Goal: Information Seeking & Learning: Check status

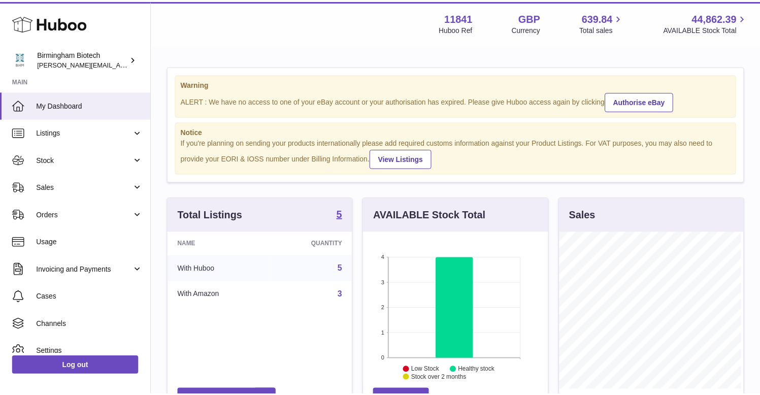
scroll to position [158, 186]
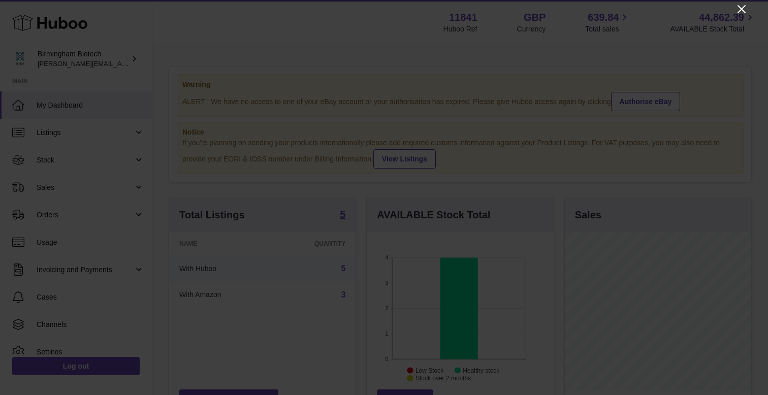
click at [741, 10] on icon "Close" at bounding box center [741, 9] width 12 height 12
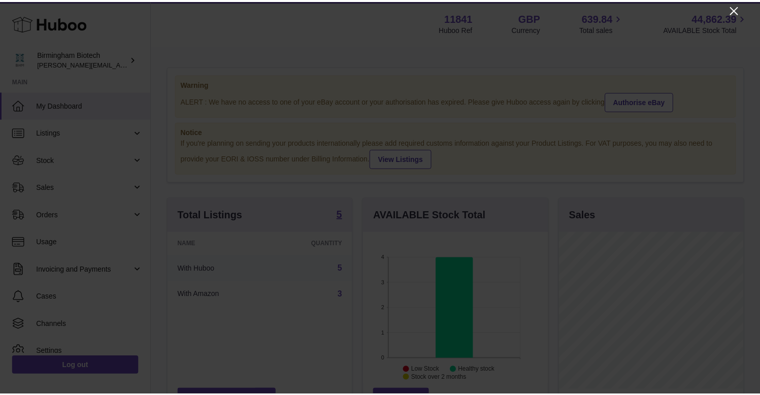
scroll to position [507688, 507662]
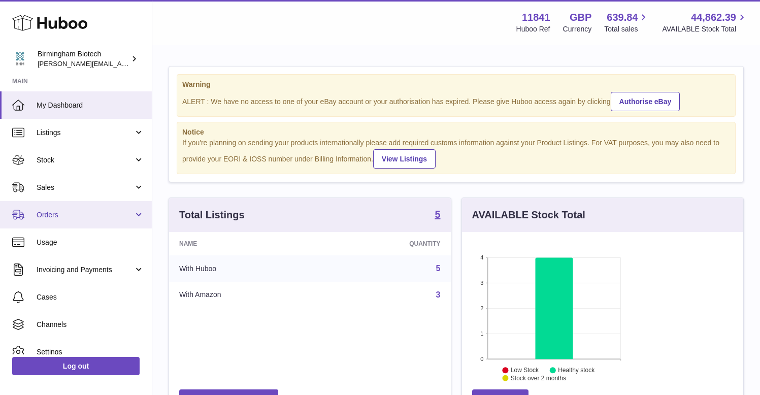
click at [138, 214] on link "Orders" at bounding box center [76, 214] width 152 height 27
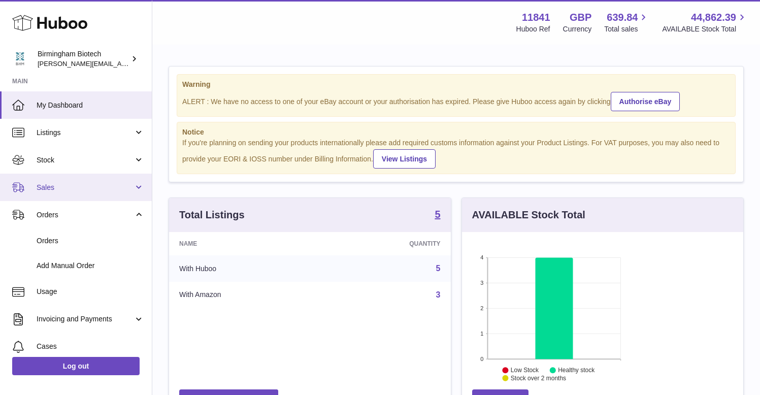
click at [138, 185] on link "Sales" at bounding box center [76, 187] width 152 height 27
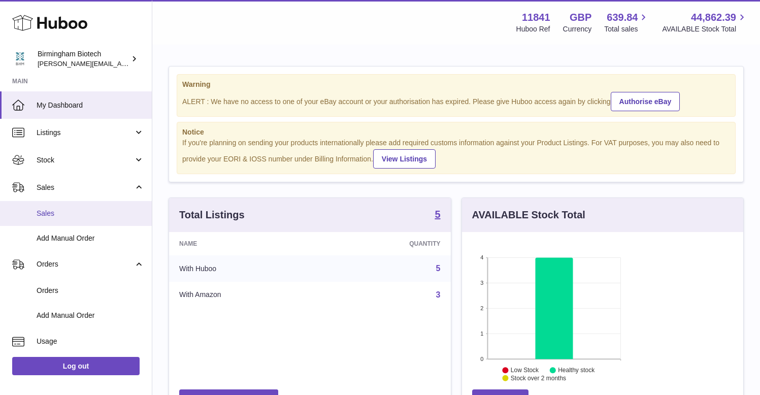
click at [49, 212] on span "Sales" at bounding box center [91, 214] width 108 height 10
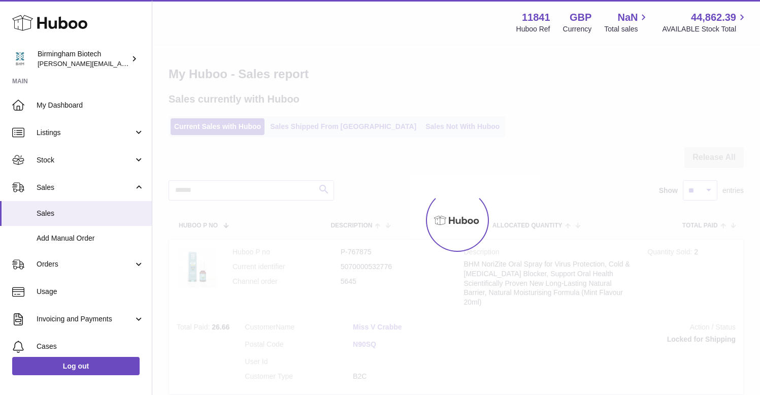
click at [405, 129] on div at bounding box center [456, 220] width 608 height 349
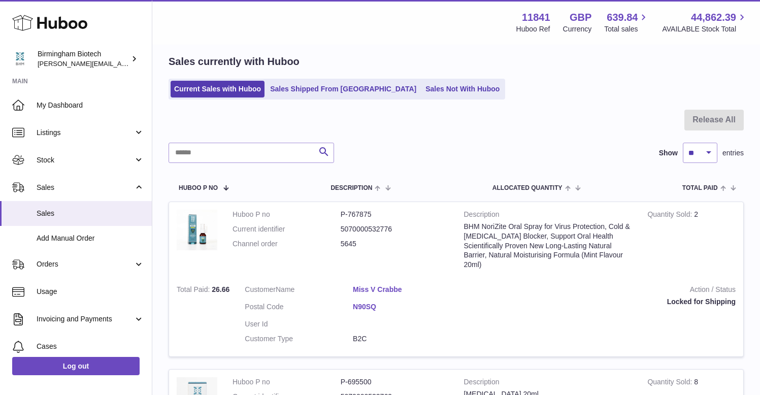
scroll to position [46, 0]
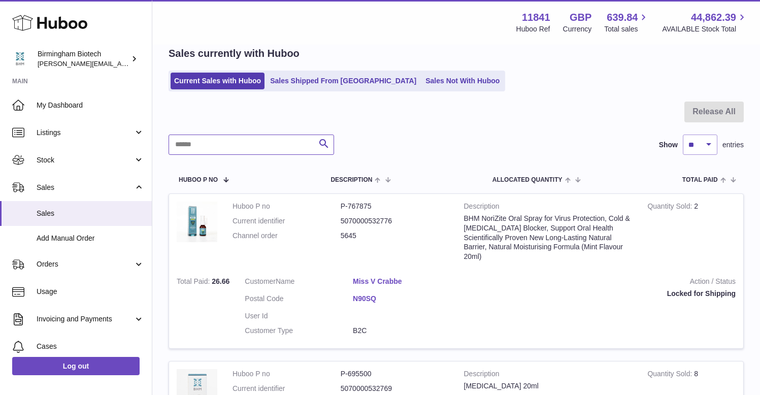
click at [266, 146] on input "text" at bounding box center [252, 145] width 166 height 20
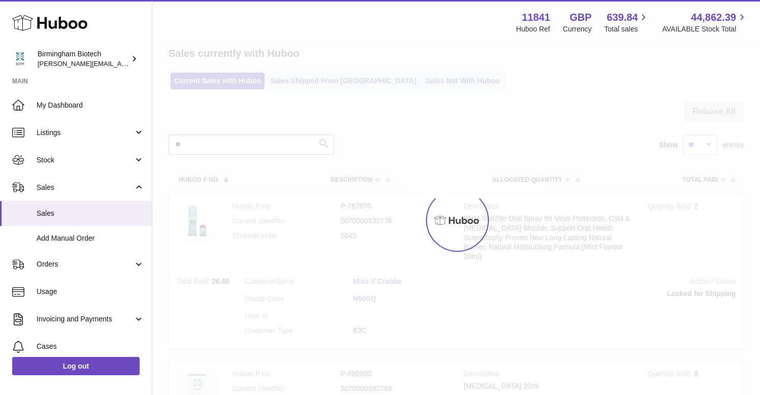
type input "*"
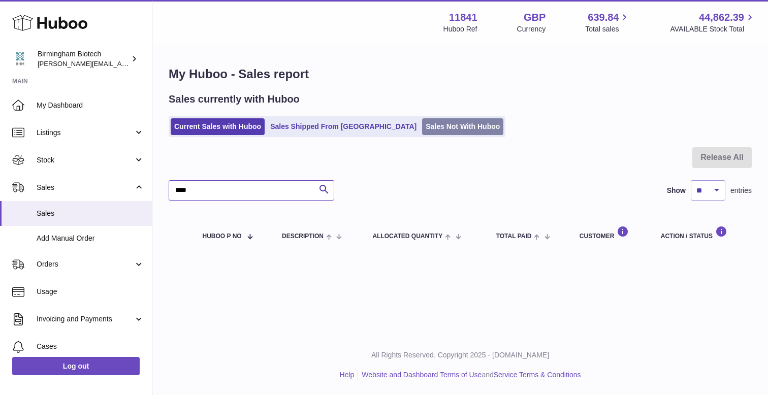
type input "****"
click at [426, 126] on link "Sales Not With Huboo" at bounding box center [462, 126] width 81 height 17
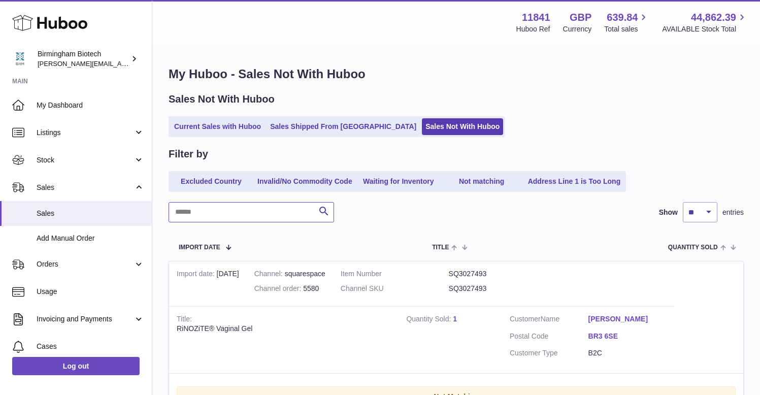
click at [269, 217] on input "text" at bounding box center [252, 212] width 166 height 20
type input "****"
click at [433, 231] on div "Filter by Excluded Country Invalid/No Commodity Code Waiting for Inventory Not …" at bounding box center [456, 312] width 575 height 330
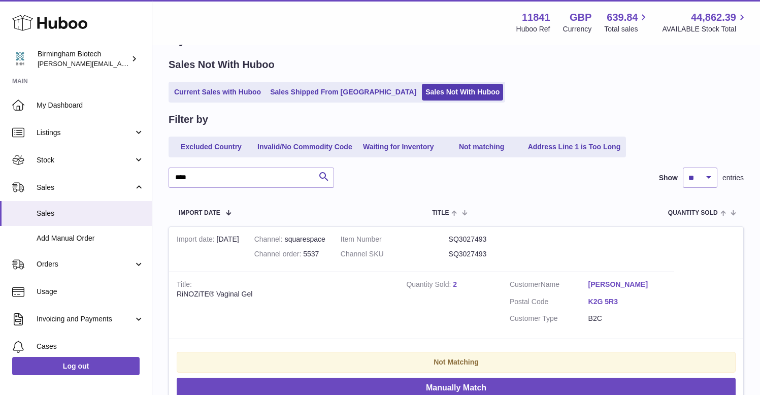
scroll to position [47, 0]
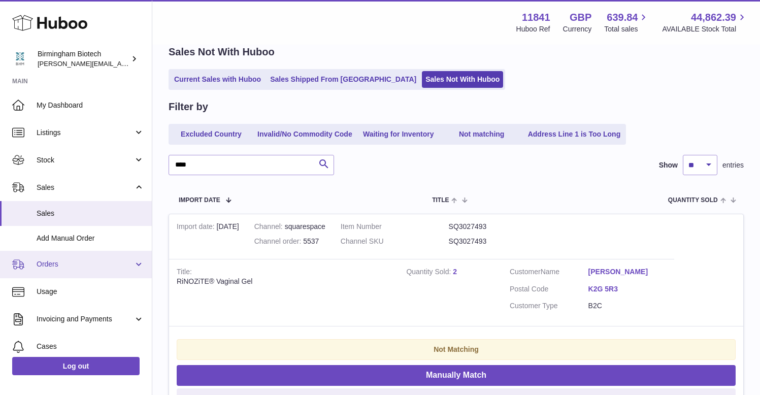
click at [134, 261] on link "Orders" at bounding box center [76, 264] width 152 height 27
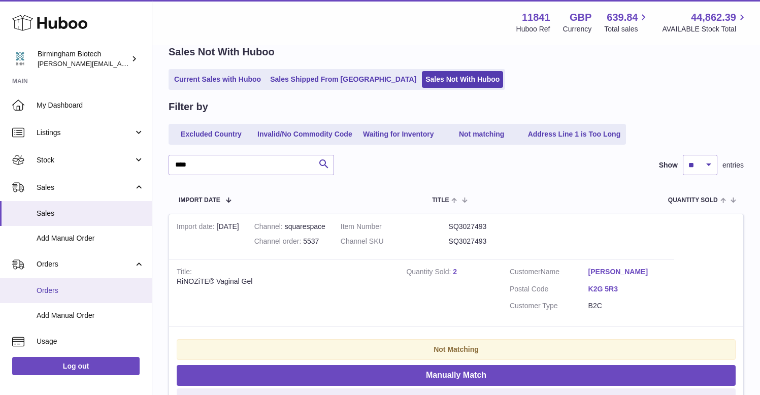
click at [55, 294] on span "Orders" at bounding box center [91, 291] width 108 height 10
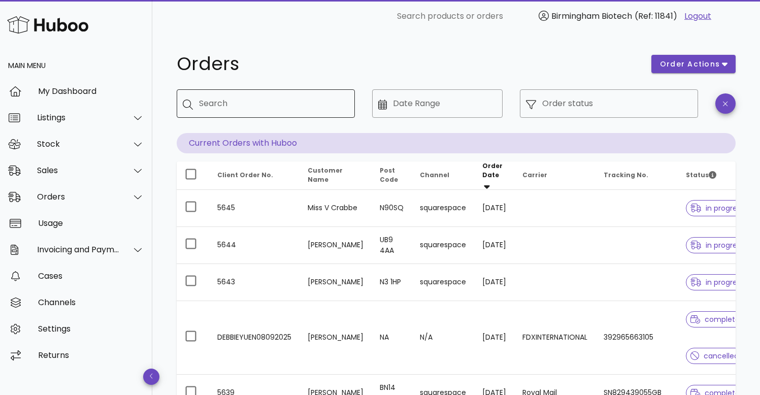
click at [269, 104] on input "Search" at bounding box center [273, 103] width 148 height 16
type input "*"
click at [186, 107] on icon at bounding box center [188, 105] width 10 height 10
click at [186, 105] on icon at bounding box center [188, 105] width 10 height 10
click at [275, 102] on input "****" at bounding box center [267, 103] width 136 height 16
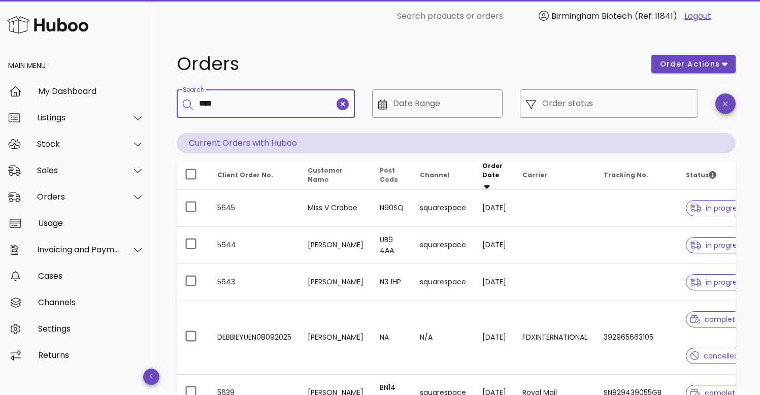
type input "****"
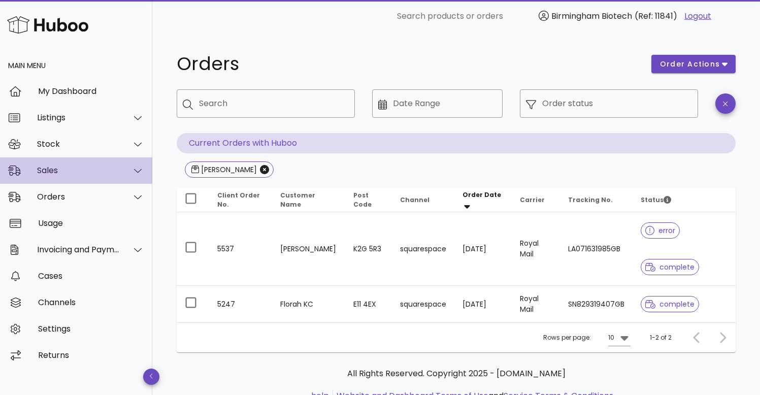
click at [136, 172] on icon at bounding box center [138, 170] width 8 height 9
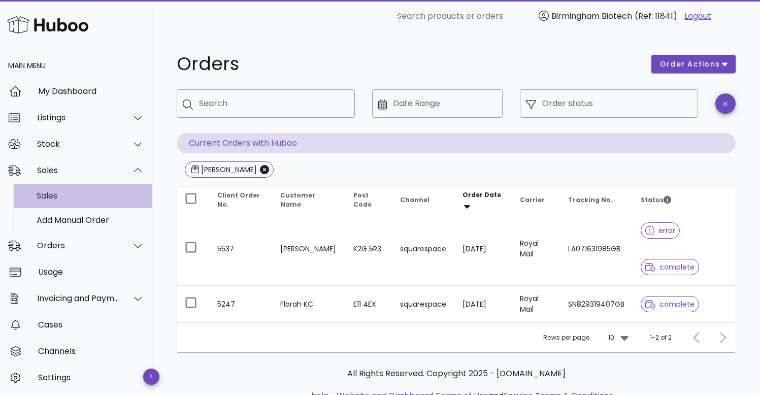
click at [50, 195] on div "Sales" at bounding box center [91, 196] width 108 height 10
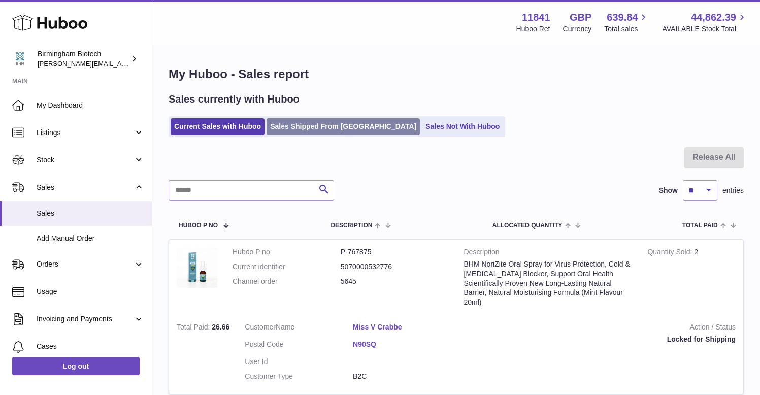
click at [327, 131] on link "Sales Shipped From [GEOGRAPHIC_DATA]" at bounding box center [343, 126] width 153 height 17
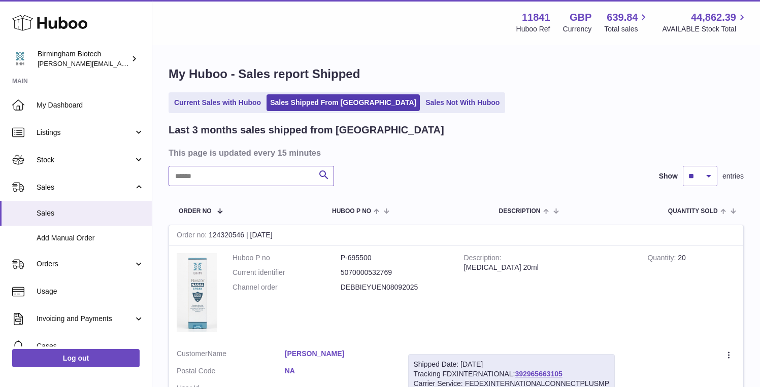
click at [261, 177] on input "text" at bounding box center [252, 176] width 166 height 20
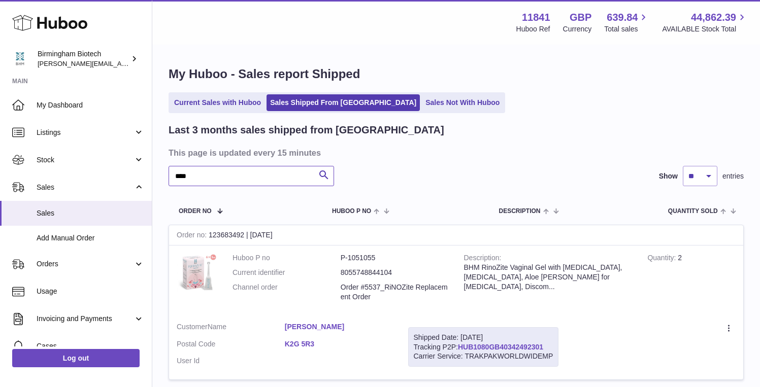
type input "****"
click at [543, 343] on link "HUB1080GB40342492301" at bounding box center [500, 347] width 85 height 8
click at [32, 349] on link "Cases" at bounding box center [76, 346] width 152 height 27
